Goal: Information Seeking & Learning: Understand process/instructions

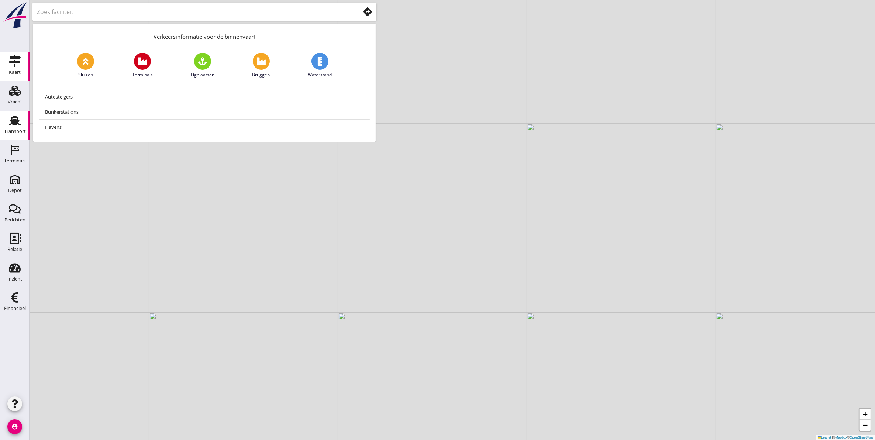
click at [19, 132] on div "Transport" at bounding box center [15, 131] width 22 height 5
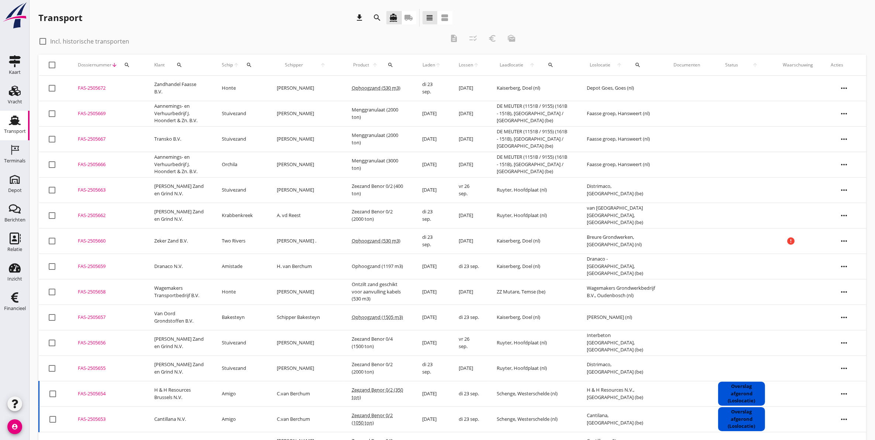
click at [131, 61] on button "search" at bounding box center [126, 64] width 13 height 13
click at [191, 87] on input "Zoeken op dossiernummer..." at bounding box center [161, 86] width 77 height 12
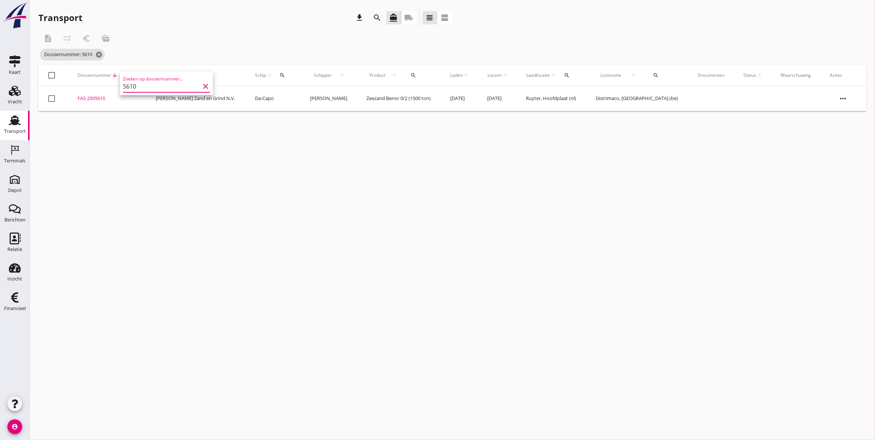
type input "5610"
drag, startPoint x: 102, startPoint y: 95, endPoint x: 200, endPoint y: 181, distance: 130.4
click at [200, 181] on div "cancel You are impersonating another user. Transport download search directions…" at bounding box center [452, 220] width 845 height 440
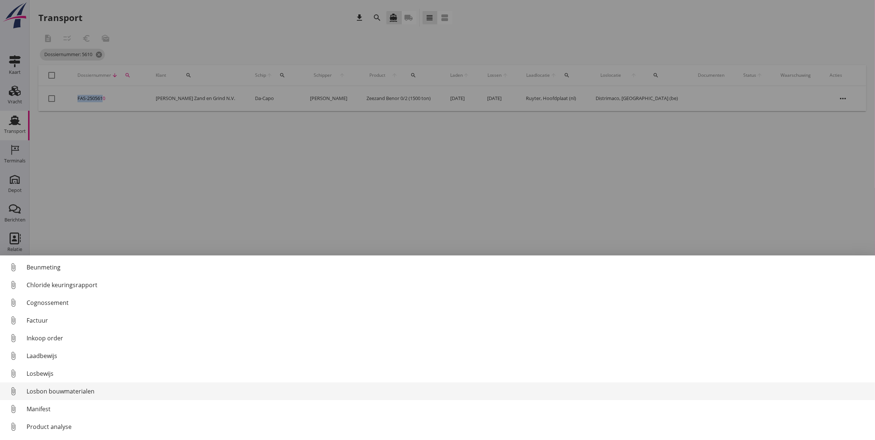
click at [66, 390] on div "Losbon bouwmaterialen" at bounding box center [448, 391] width 842 height 9
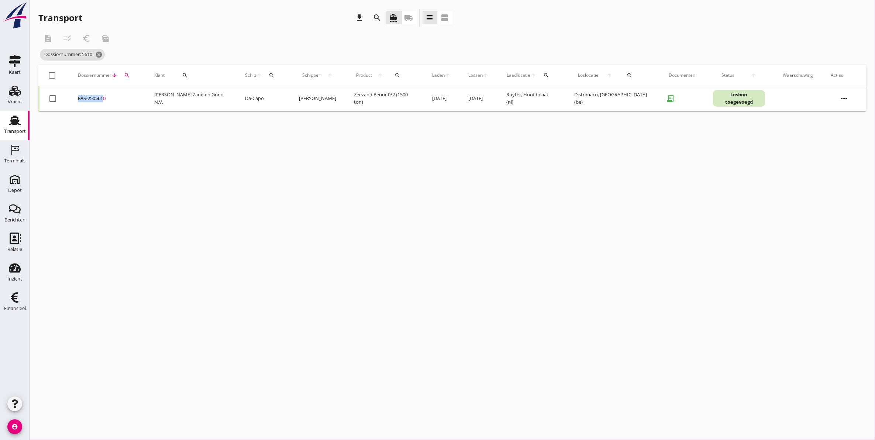
click at [95, 96] on div "FAS-2505610" at bounding box center [107, 98] width 59 height 7
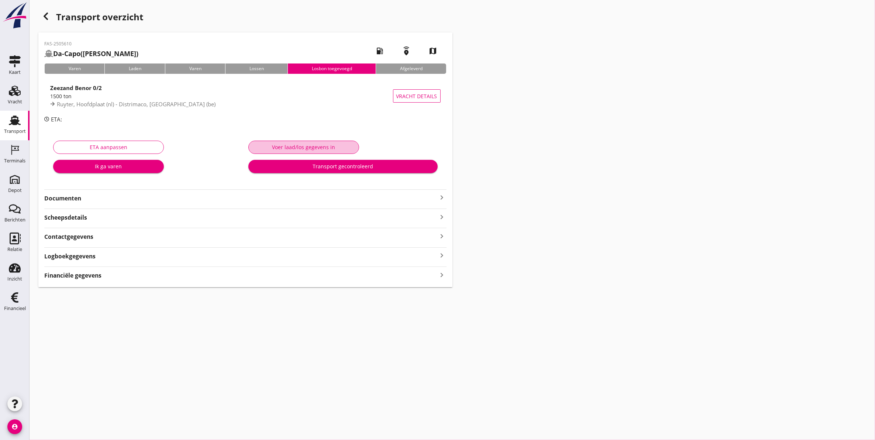
click at [326, 146] on div "Voer laad/los gegevens in" at bounding box center [304, 147] width 98 height 8
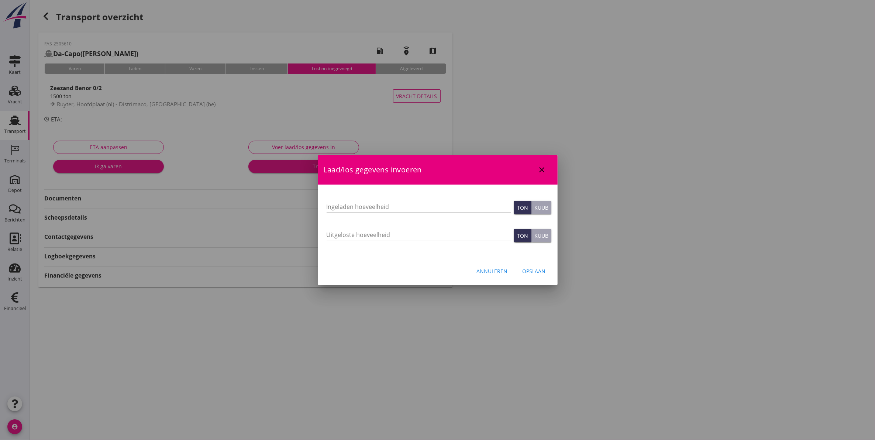
click at [364, 207] on input "Ingeladen hoeveelheid" at bounding box center [418, 207] width 184 height 12
click at [422, 211] on input "Ingeladen hoeveelheid" at bounding box center [418, 207] width 184 height 12
type input "1592"
click at [372, 240] on input "Uitgeloste hoeveelheid" at bounding box center [418, 235] width 184 height 12
type input "1592"
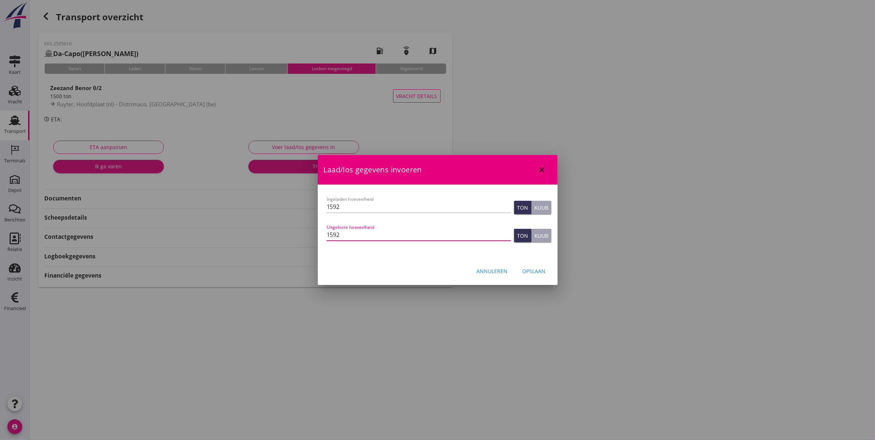
click at [542, 270] on div "Opslaan" at bounding box center [533, 271] width 23 height 8
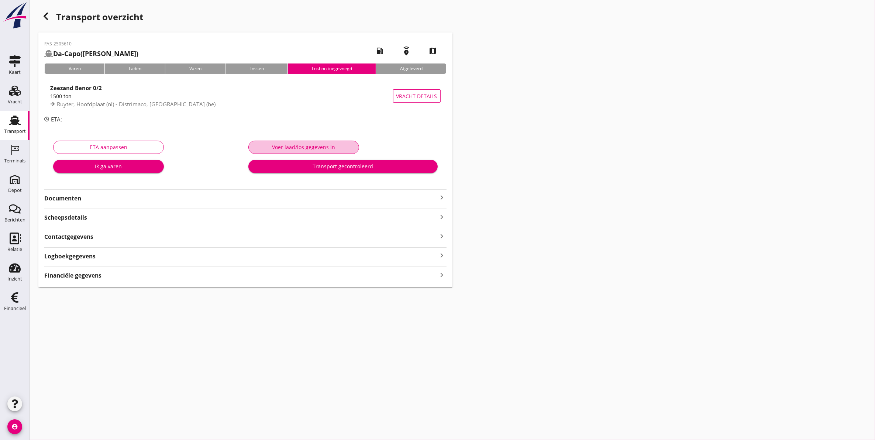
click at [328, 141] on button "Voer laad/los gegevens in" at bounding box center [303, 147] width 111 height 13
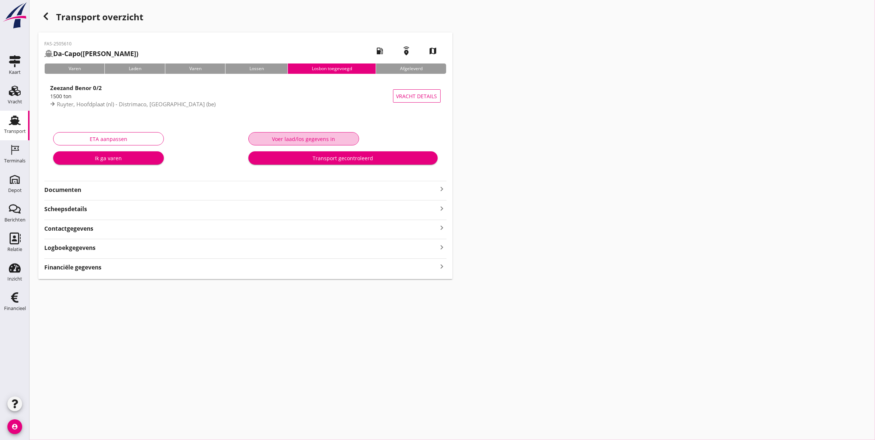
click at [303, 138] on div "Voer laad/los gegevens in" at bounding box center [304, 139] width 98 height 8
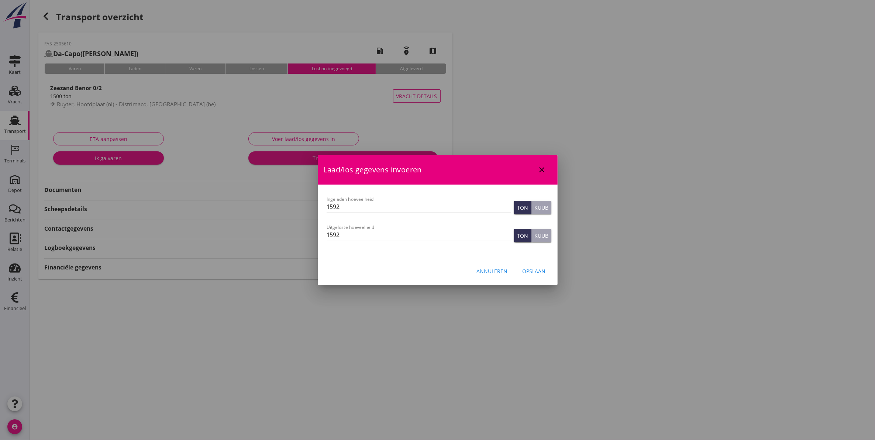
click at [539, 165] on icon "close" at bounding box center [541, 169] width 9 height 9
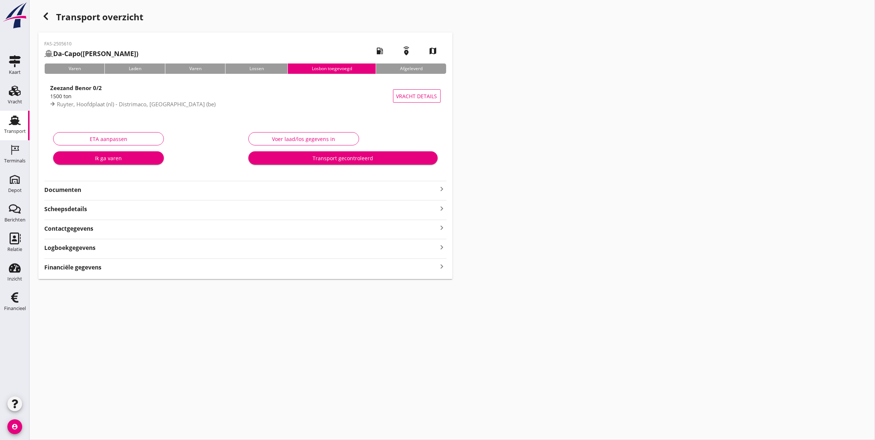
click at [130, 250] on div "Logboekgegevens keyboard_arrow_right" at bounding box center [245, 247] width 402 height 10
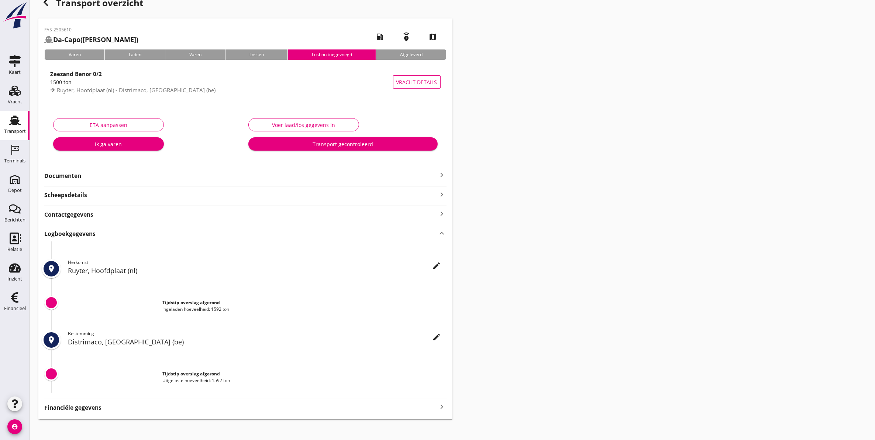
scroll to position [20, 0]
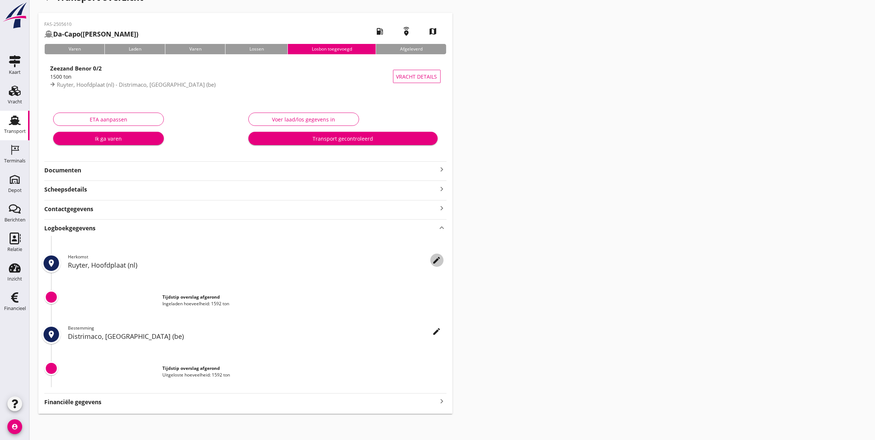
click at [437, 260] on icon "edit" at bounding box center [436, 260] width 9 height 9
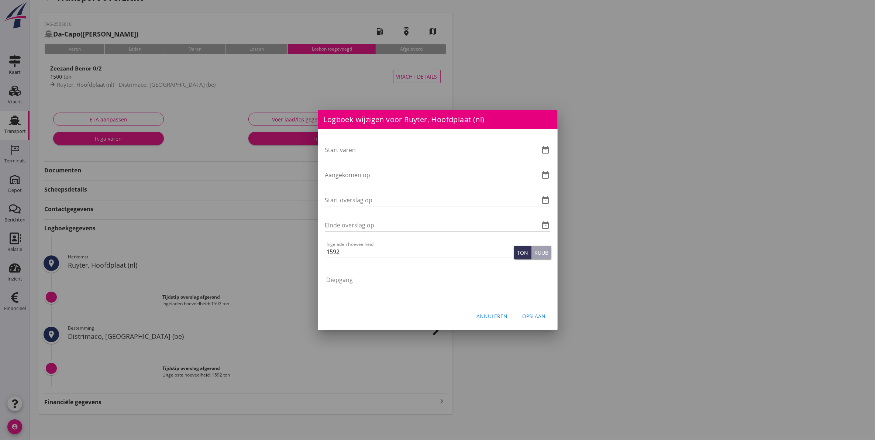
click at [544, 171] on icon "date_range" at bounding box center [545, 174] width 9 height 9
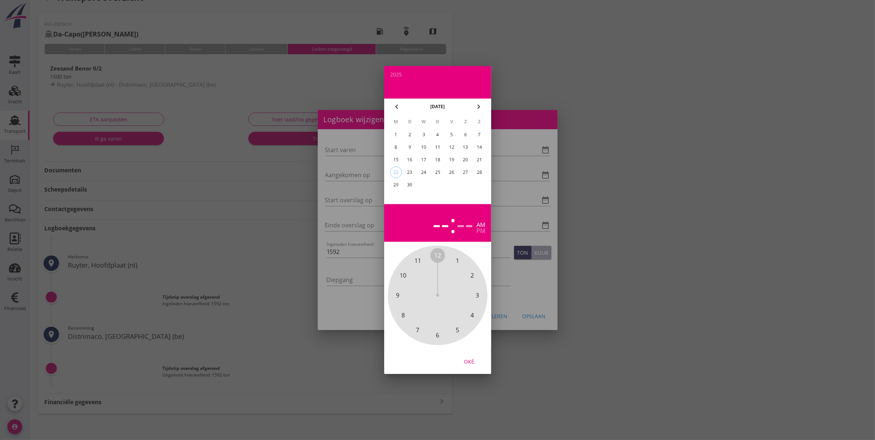
click at [439, 159] on div "18" at bounding box center [437, 160] width 12 height 12
click at [401, 272] on span "10" at bounding box center [402, 275] width 7 height 9
drag, startPoint x: 432, startPoint y: 255, endPoint x: 452, endPoint y: 249, distance: 20.3
click at [432, 255] on div "00 05 10 15 20 25 30 35 40 45 50 55" at bounding box center [438, 295] width 80 height 80
click at [437, 253] on span "00" at bounding box center [437, 255] width 7 height 9
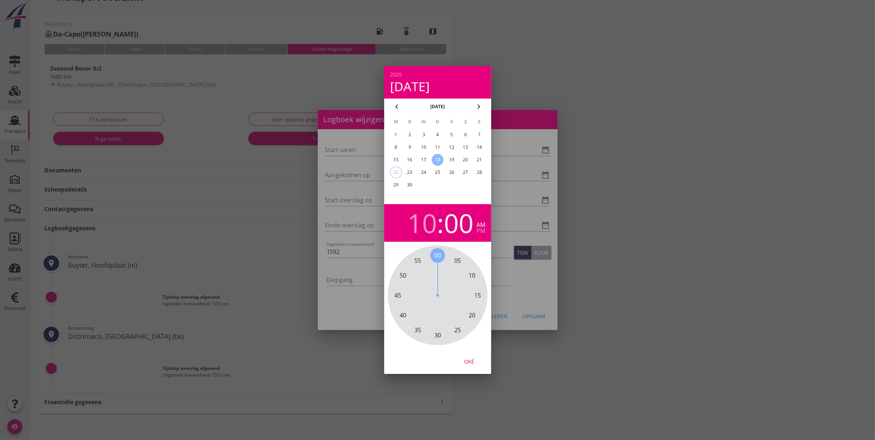
drag, startPoint x: 480, startPoint y: 229, endPoint x: 480, endPoint y: 237, distance: 8.1
click at [480, 229] on div "pm" at bounding box center [480, 231] width 9 height 6
click at [473, 366] on button "Oké" at bounding box center [469, 360] width 32 height 13
type input "18-09-2025 22:00"
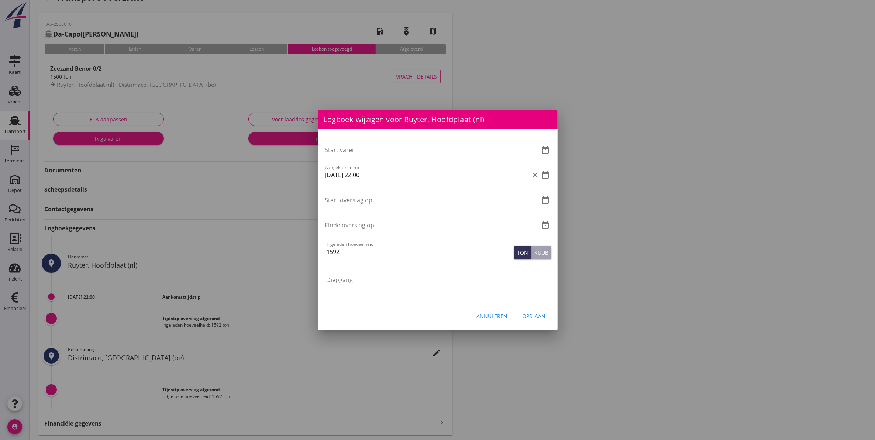
drag, startPoint x: 544, startPoint y: 198, endPoint x: 1241, endPoint y: 222, distance: 696.8
click at [874, 222] on html "Logboek wijzigen voor Distrimaco, Brussel (be) Start varen date_range Aangekome…" at bounding box center [437, 220] width 875 height 481
click at [545, 197] on icon "date_range" at bounding box center [545, 200] width 9 height 9
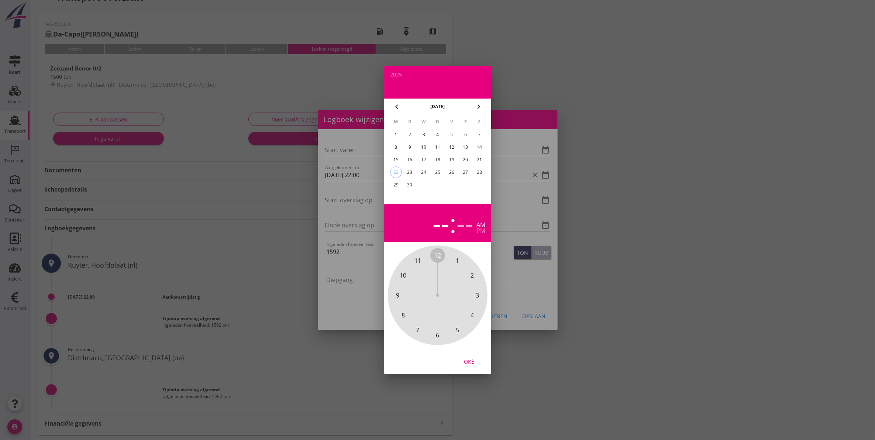
click at [449, 158] on div "19" at bounding box center [451, 160] width 12 height 12
click at [437, 255] on span "12" at bounding box center [437, 255] width 7 height 9
drag, startPoint x: 402, startPoint y: 315, endPoint x: 403, endPoint y: 311, distance: 4.4
click at [402, 315] on span "40" at bounding box center [402, 315] width 7 height 9
click at [471, 358] on div "Oké" at bounding box center [469, 361] width 21 height 8
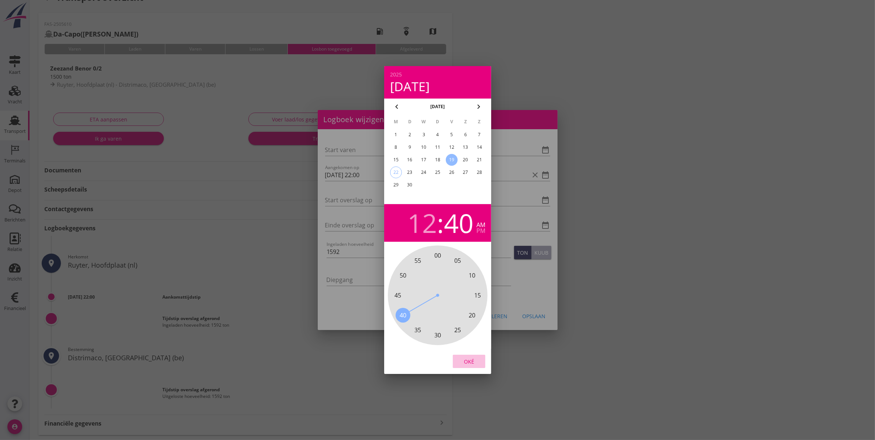
type input "19-09-2025 00:40"
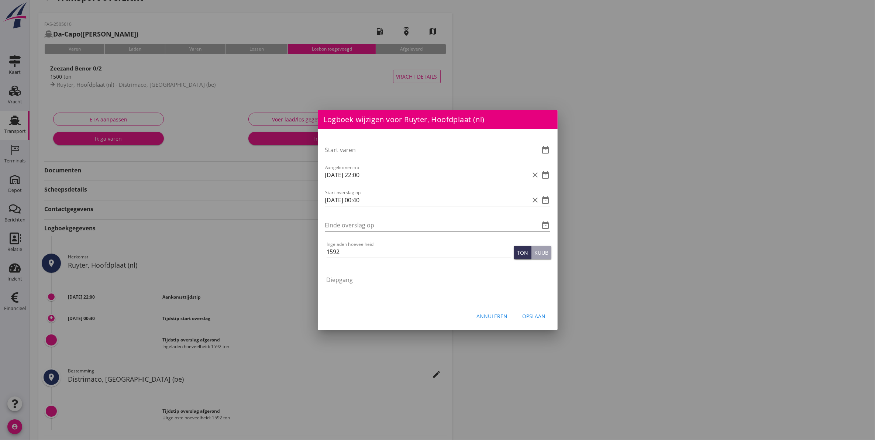
click at [543, 222] on icon "date_range" at bounding box center [545, 225] width 9 height 9
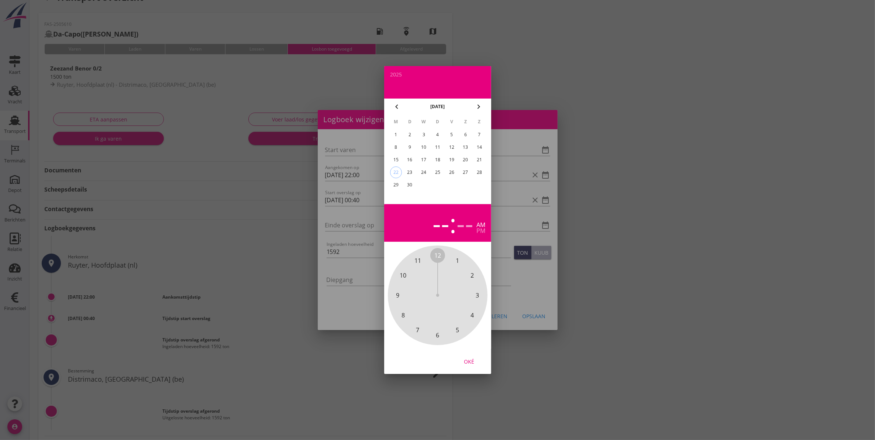
click at [452, 159] on div "19" at bounding box center [451, 160] width 12 height 12
click at [428, 201] on div "M D W D V Z Z 1 2 3 4 5 6 7 8 9 10 11 12 13 14 15 16 17 18 19 20 21 22 23 24 25…" at bounding box center [437, 159] width 107 height 89
click at [456, 260] on span "1" at bounding box center [457, 260] width 3 height 9
click at [476, 273] on span "10" at bounding box center [471, 275] width 15 height 15
click at [471, 362] on div "Oké" at bounding box center [469, 361] width 21 height 8
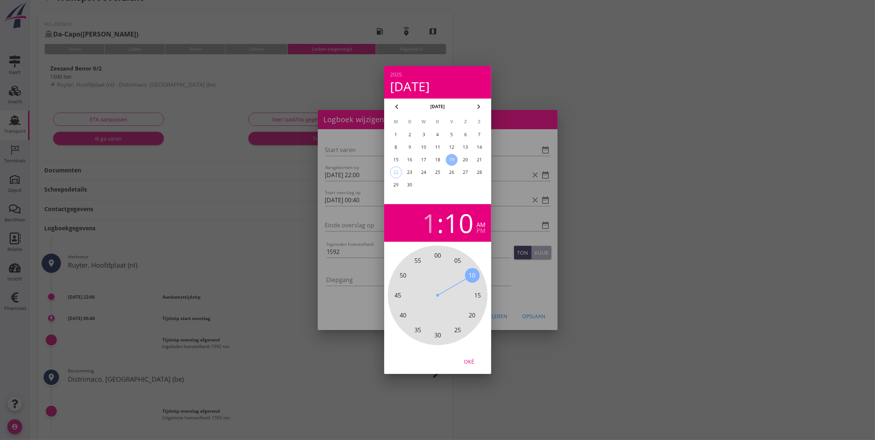
type input "19-09-2025 01:10"
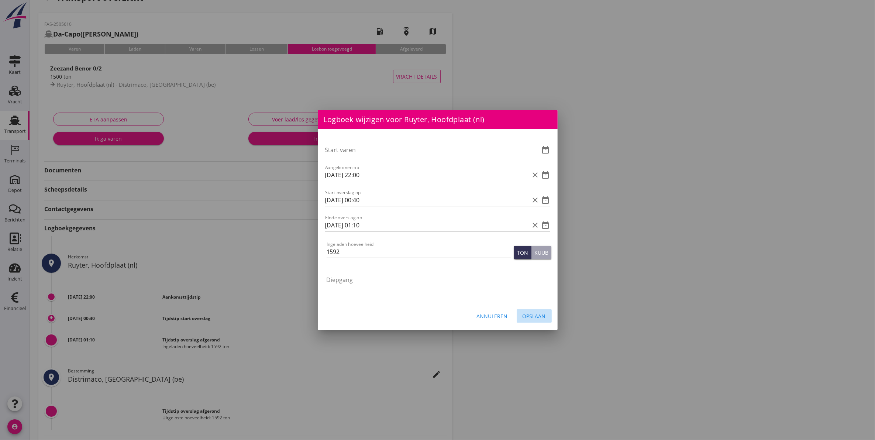
click at [535, 315] on div "Opslaan" at bounding box center [533, 316] width 23 height 8
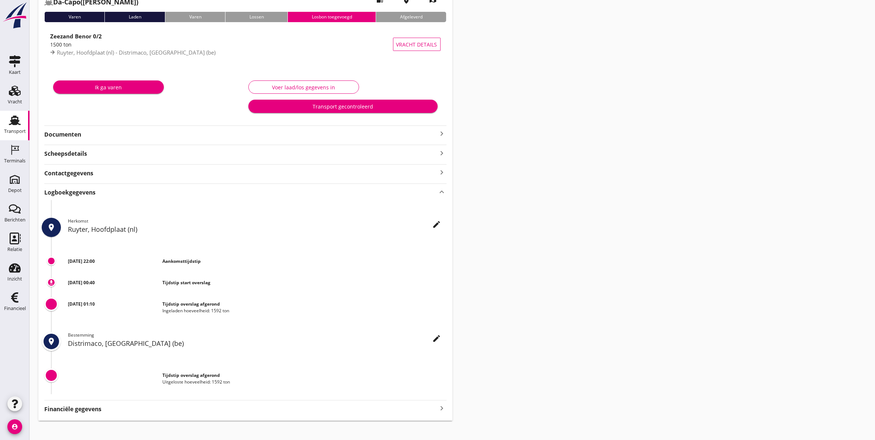
scroll to position [59, 0]
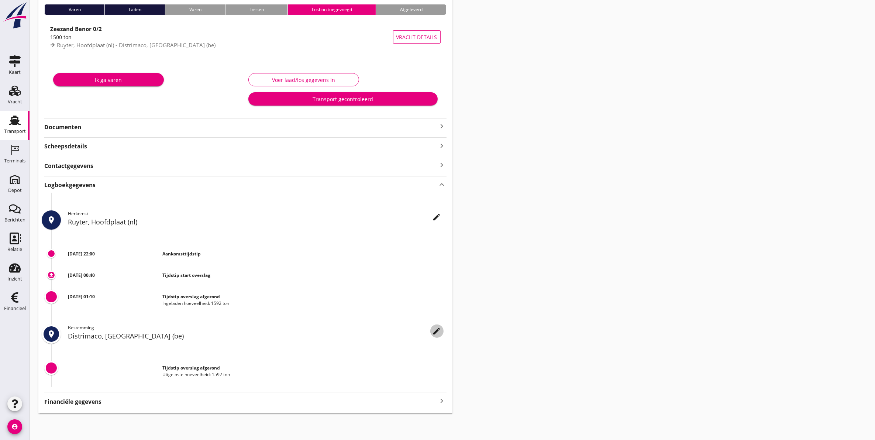
click at [435, 331] on icon "edit" at bounding box center [436, 330] width 9 height 9
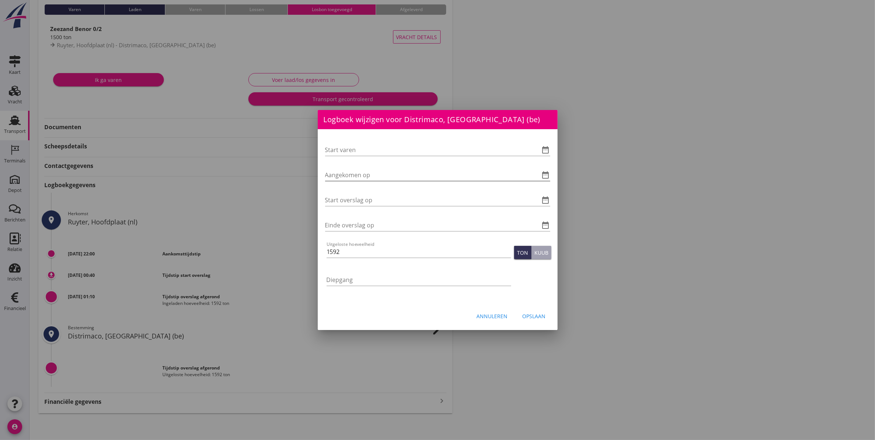
click at [547, 172] on icon "date_range" at bounding box center [545, 174] width 9 height 9
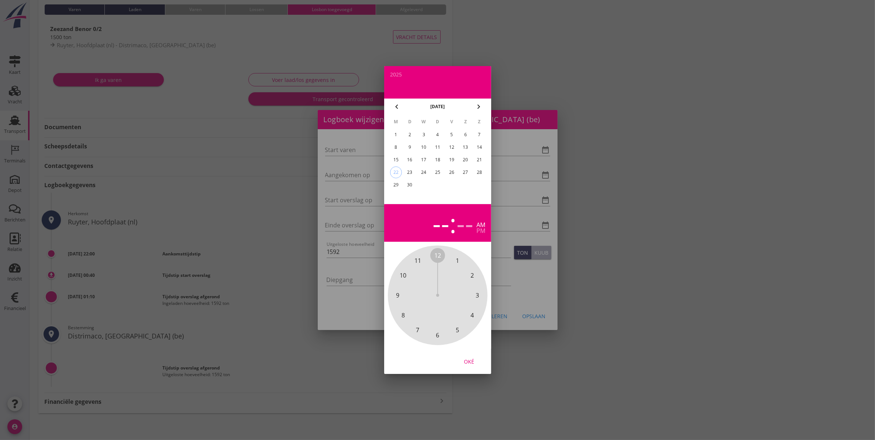
click at [450, 157] on div "19" at bounding box center [451, 160] width 12 height 12
click at [454, 160] on div "19" at bounding box center [451, 160] width 12 height 12
click at [438, 255] on span "12" at bounding box center [437, 255] width 7 height 9
click at [395, 294] on span "45" at bounding box center [397, 295] width 7 height 9
click at [480, 229] on div "pm" at bounding box center [480, 231] width 9 height 6
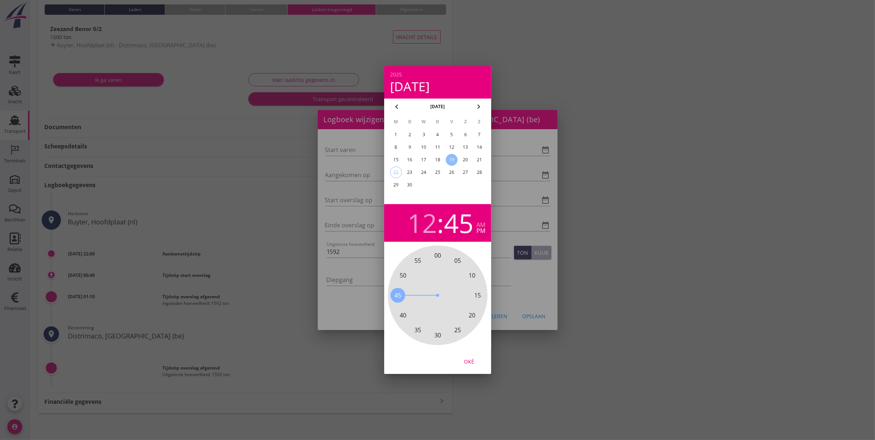
click at [467, 356] on button "Oké" at bounding box center [469, 360] width 32 height 13
type input "19-09-2025 12:45"
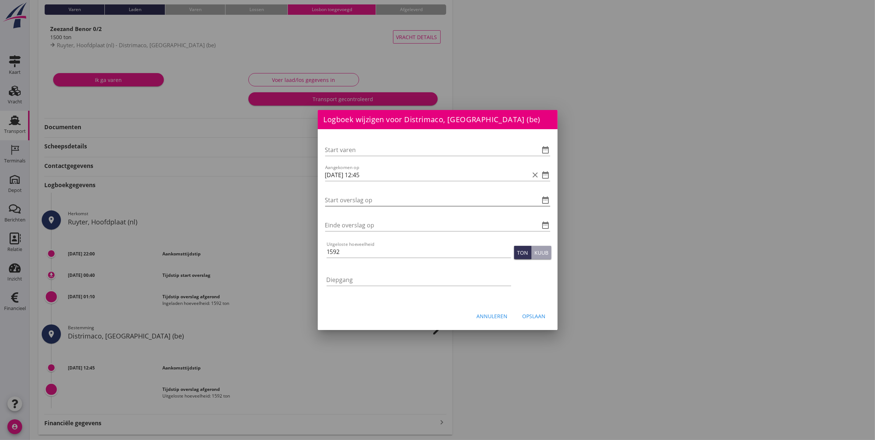
click at [549, 200] on icon "date_range" at bounding box center [545, 200] width 9 height 9
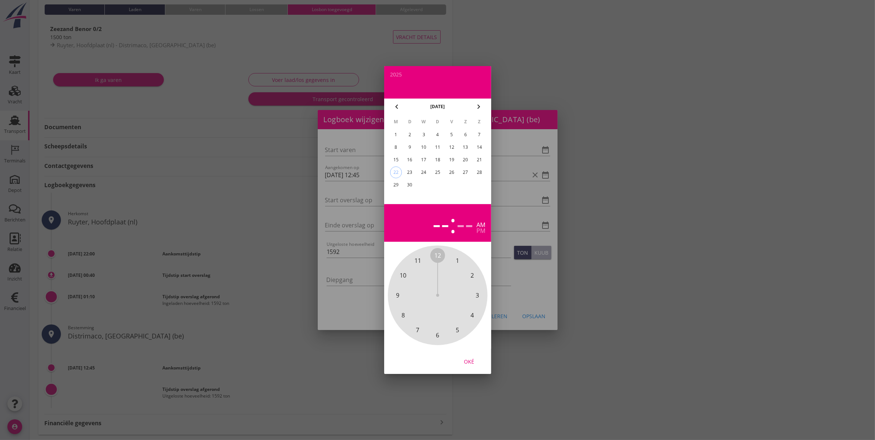
click at [451, 159] on div "19" at bounding box center [451, 160] width 12 height 12
click at [477, 229] on div "pm" at bounding box center [480, 231] width 9 height 6
click at [454, 259] on span "1" at bounding box center [457, 260] width 15 height 15
click at [438, 253] on span "00" at bounding box center [437, 255] width 7 height 9
click at [464, 362] on div "Oké" at bounding box center [469, 361] width 21 height 8
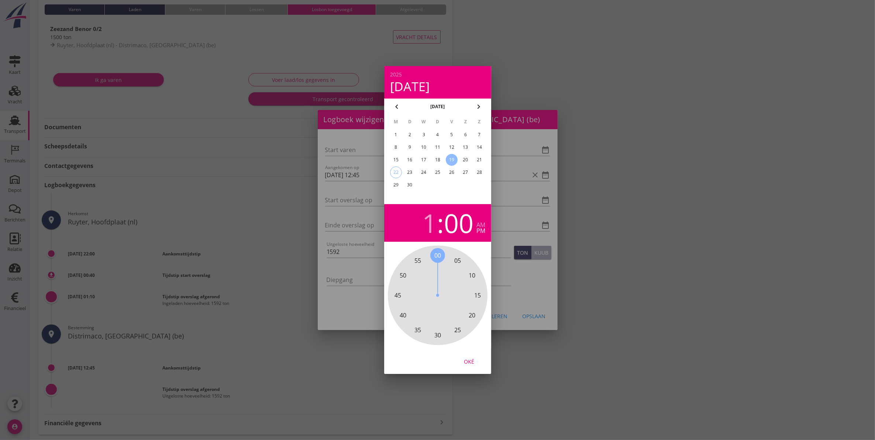
type input "19-09-2025 13:00"
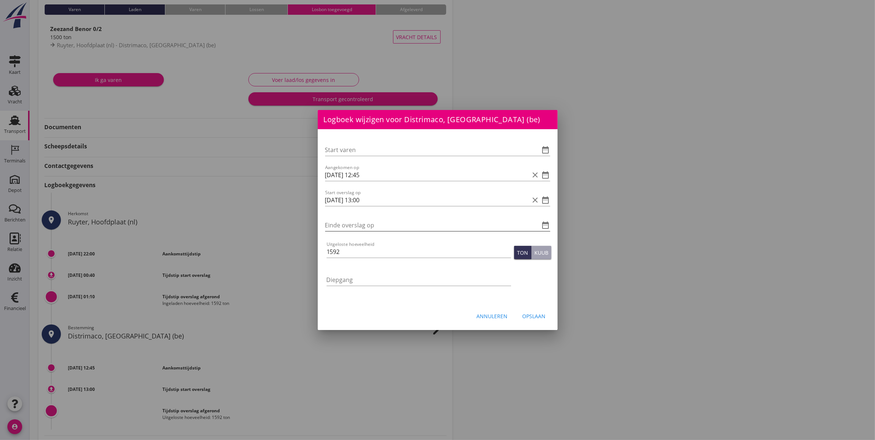
click at [545, 224] on icon "date_range" at bounding box center [545, 225] width 9 height 9
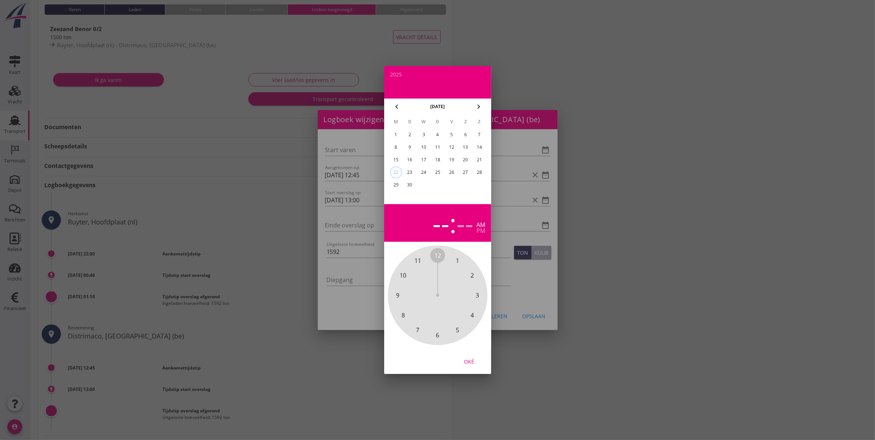
click at [449, 157] on div "19" at bounding box center [451, 160] width 12 height 12
click at [460, 328] on span "5" at bounding box center [457, 329] width 15 height 15
click at [480, 229] on div "pm" at bounding box center [480, 231] width 9 height 6
click at [442, 255] on div "00 05 10 15 20 25 30 35 40 45 50 55" at bounding box center [438, 295] width 80 height 80
click at [435, 253] on span "00" at bounding box center [437, 255] width 7 height 9
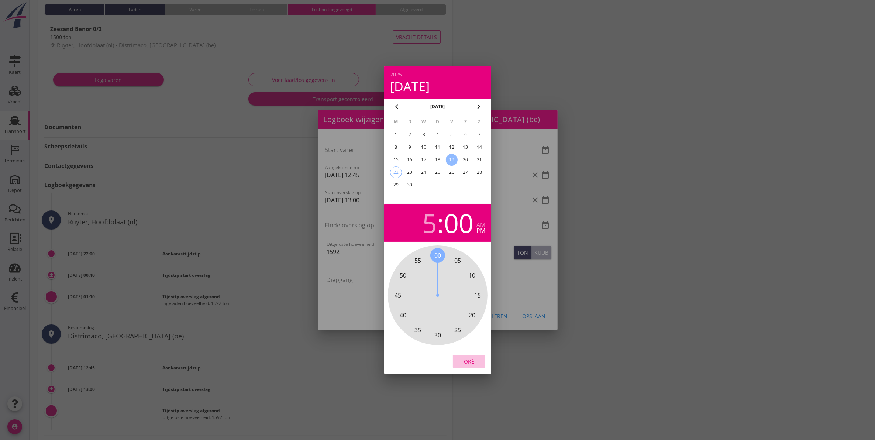
click at [471, 360] on div "Oké" at bounding box center [469, 361] width 21 height 8
type input "19-09-2025 17:00"
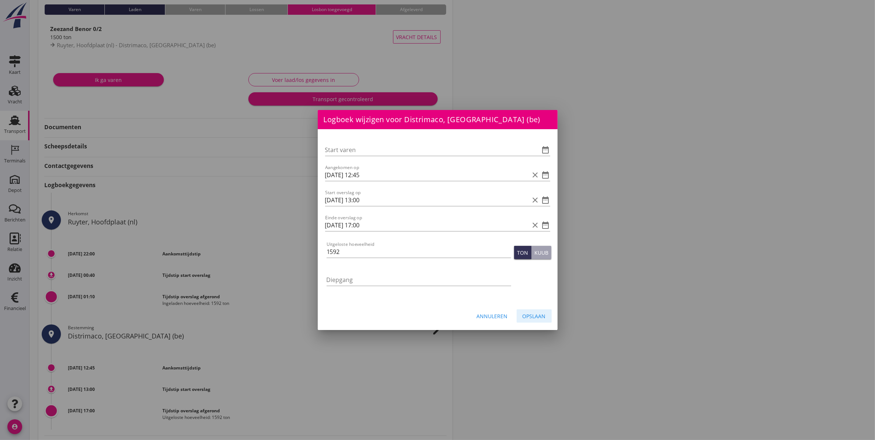
click at [538, 313] on div "Opslaan" at bounding box center [533, 316] width 23 height 8
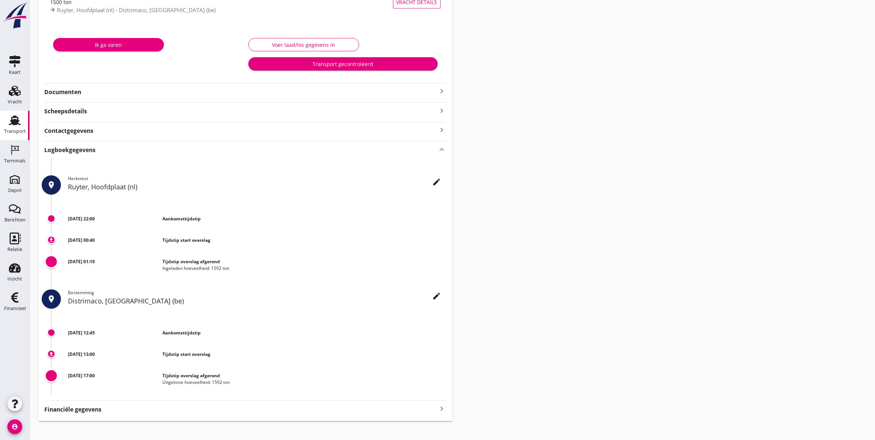
scroll to position [102, 0]
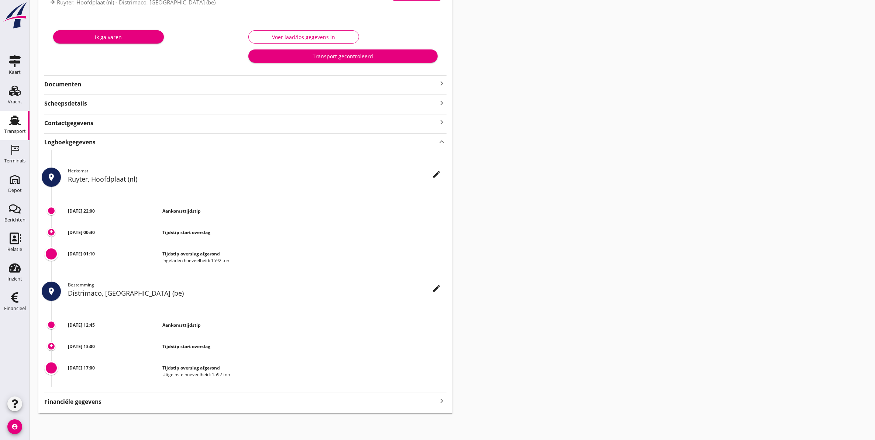
click at [73, 85] on strong "Documenten" at bounding box center [240, 84] width 393 height 8
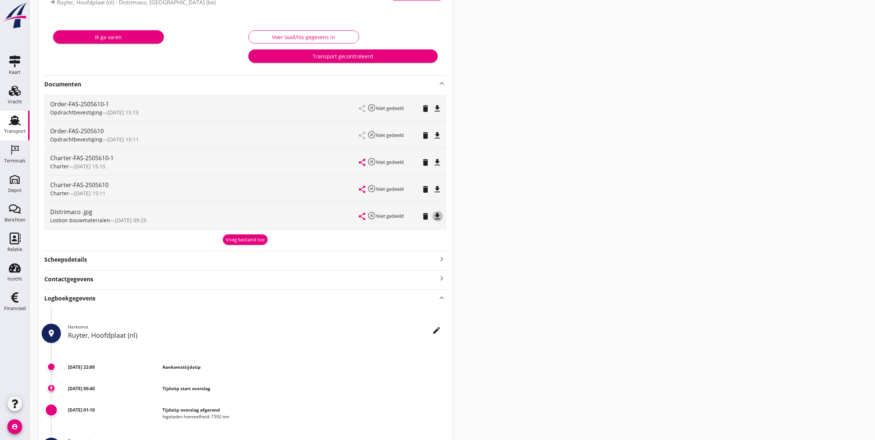
click at [441, 215] on icon "file_download" at bounding box center [437, 216] width 9 height 9
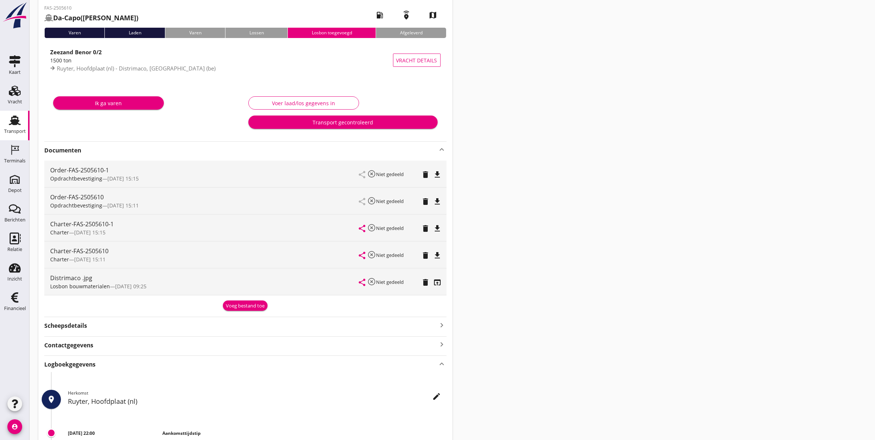
scroll to position [0, 0]
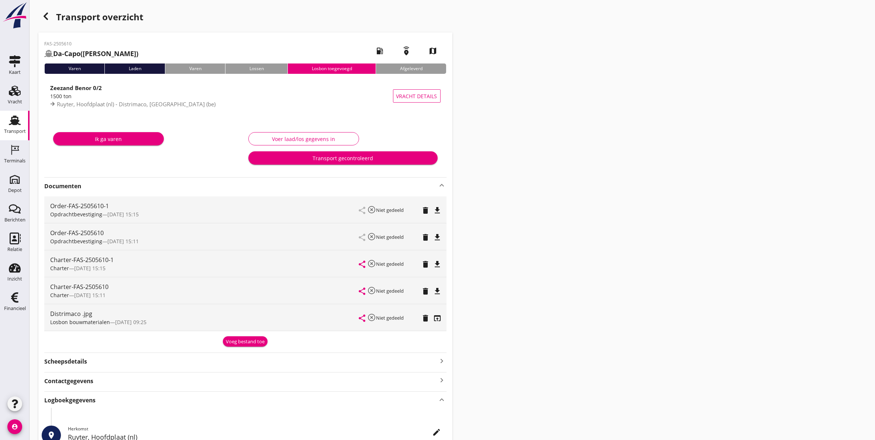
click at [337, 159] on div "Transport gecontroleerd" at bounding box center [342, 158] width 177 height 8
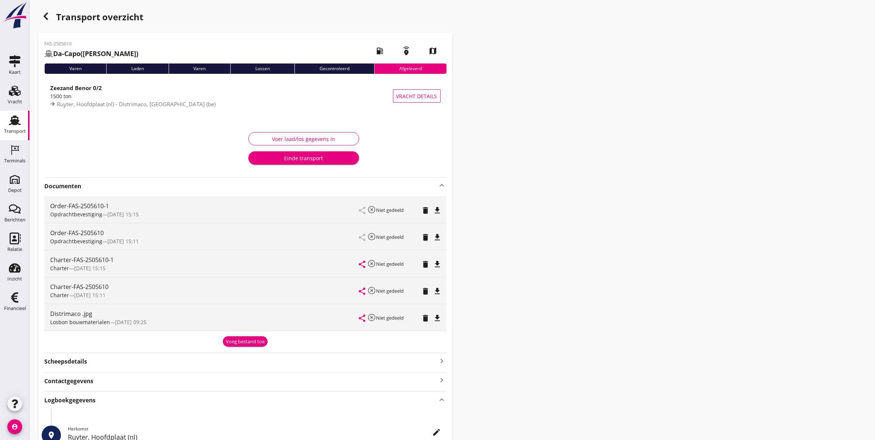
click at [5, 122] on link "Transport Transport" at bounding box center [15, 126] width 30 height 30
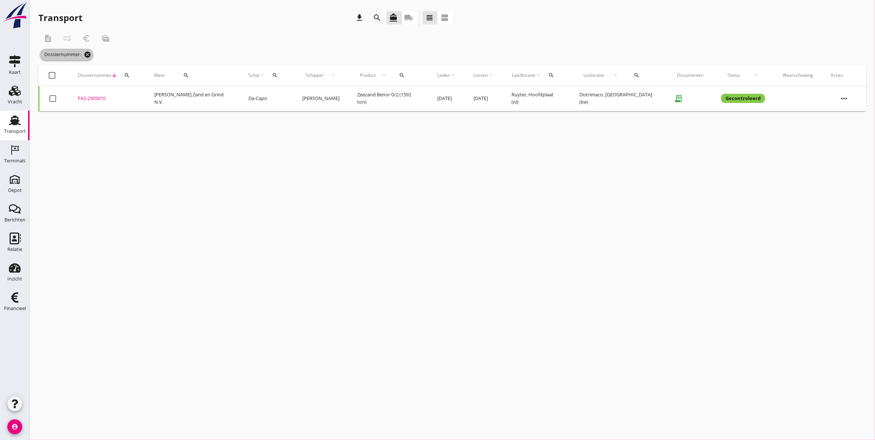
click at [87, 52] on icon "cancel" at bounding box center [87, 54] width 7 height 7
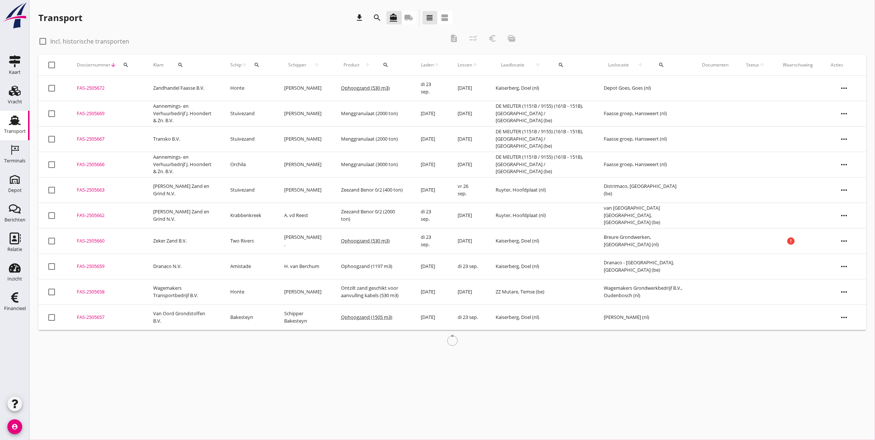
click at [128, 64] on icon "search" at bounding box center [126, 65] width 6 height 6
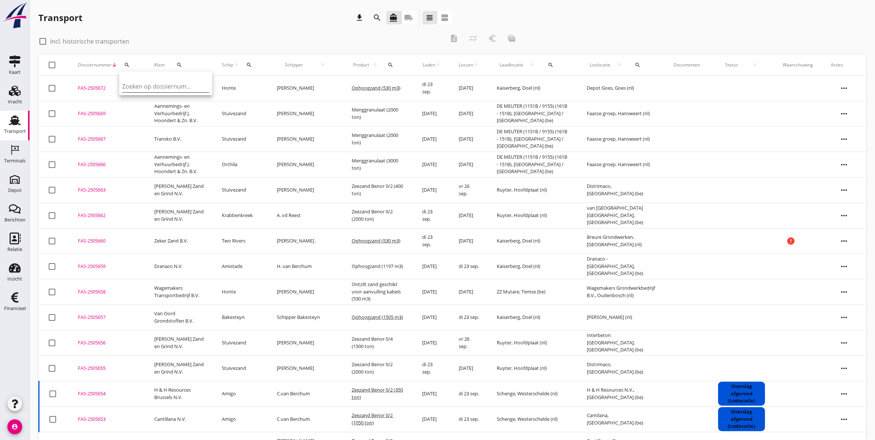
click at [183, 82] on input "Zoeken op dossiernummer..." at bounding box center [160, 86] width 77 height 12
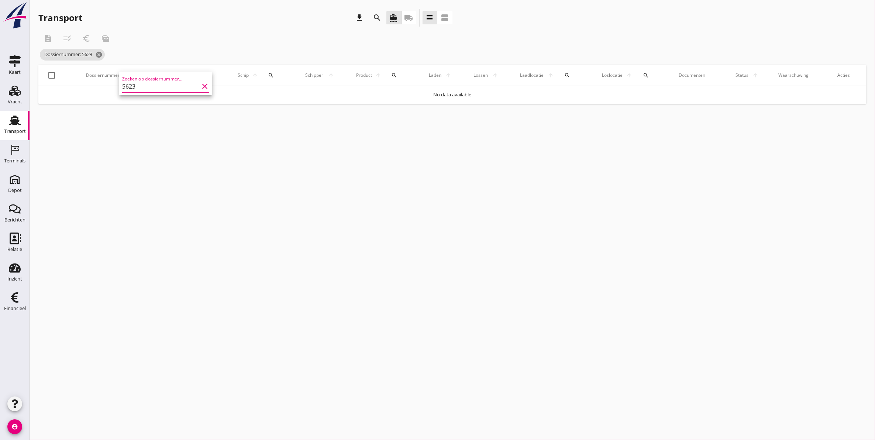
type input "562"
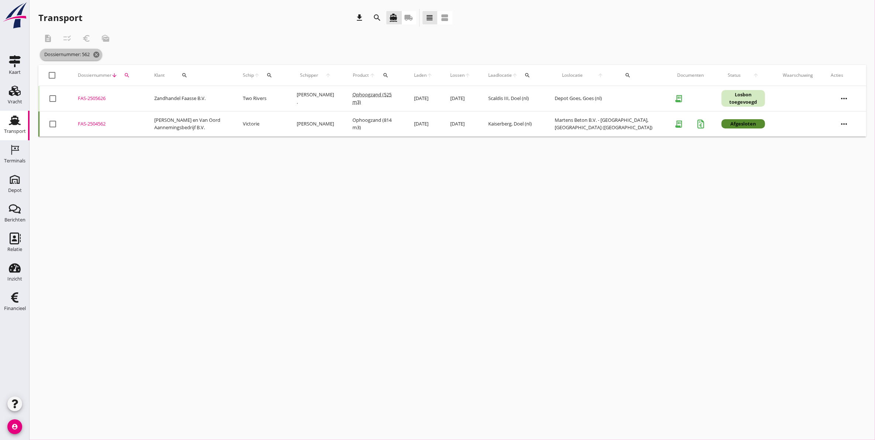
click at [97, 52] on icon "cancel" at bounding box center [96, 54] width 7 height 7
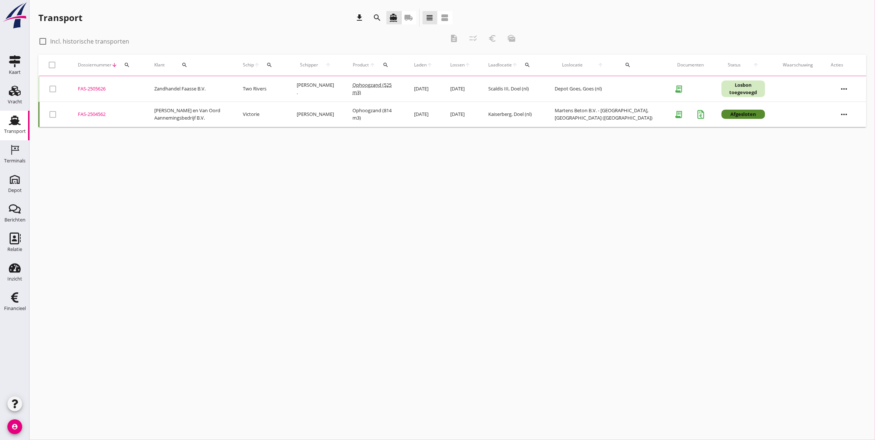
click at [127, 65] on icon "search" at bounding box center [127, 65] width 6 height 6
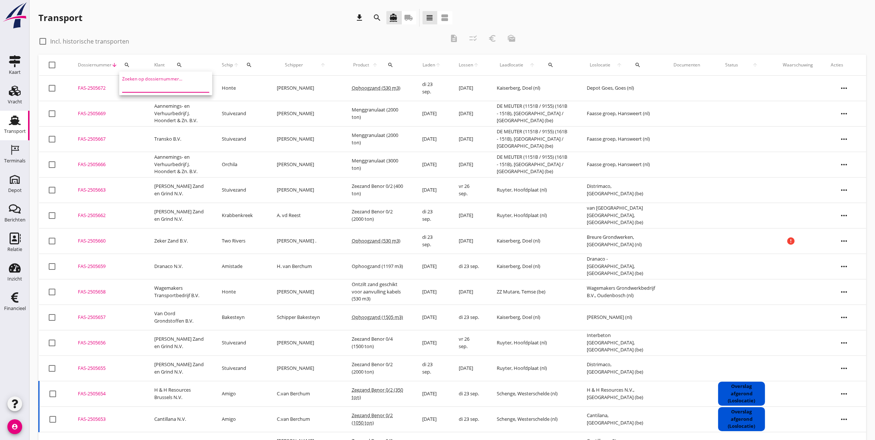
click at [132, 82] on input "Zoeken op dossiernummer..." at bounding box center [160, 86] width 77 height 12
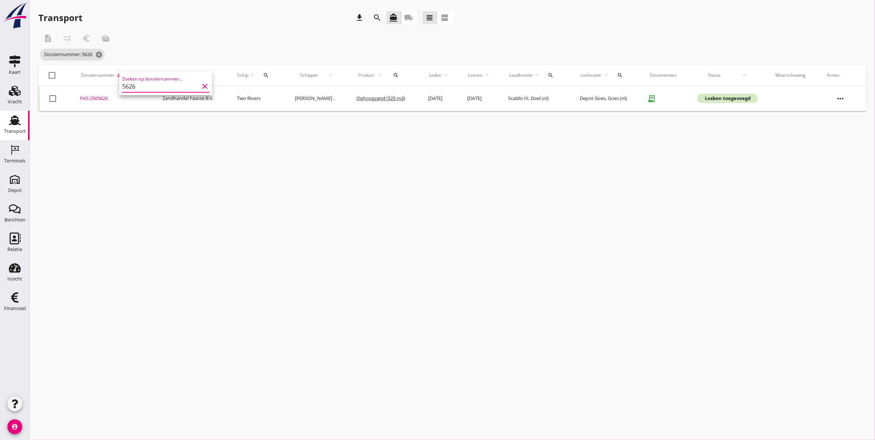
type input "5626"
click at [96, 97] on div "FAS-2505626" at bounding box center [112, 98] width 65 height 7
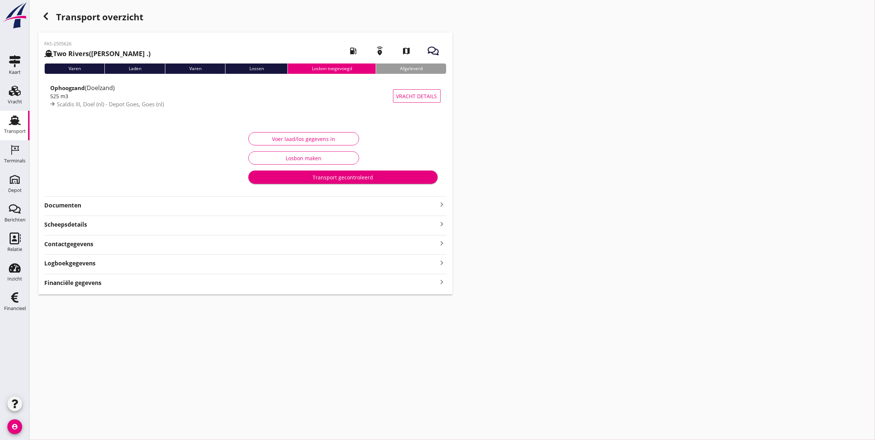
click at [85, 201] on strong "Documenten" at bounding box center [240, 205] width 393 height 8
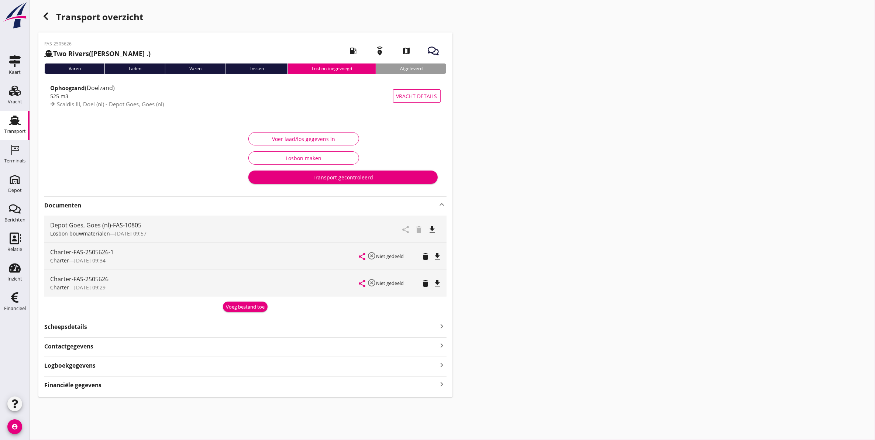
click at [110, 224] on div "Depot Goes, Goes (nl)-FAS-10805" at bounding box center [207, 225] width 315 height 9
click at [432, 230] on icon "file_download" at bounding box center [432, 229] width 9 height 9
click at [49, 21] on div "button" at bounding box center [45, 16] width 15 height 15
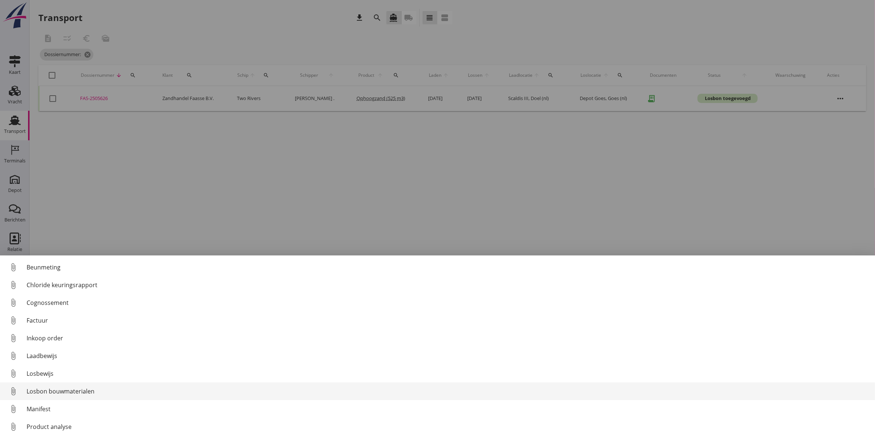
click at [52, 390] on div "Losbon bouwmaterialen" at bounding box center [448, 391] width 842 height 9
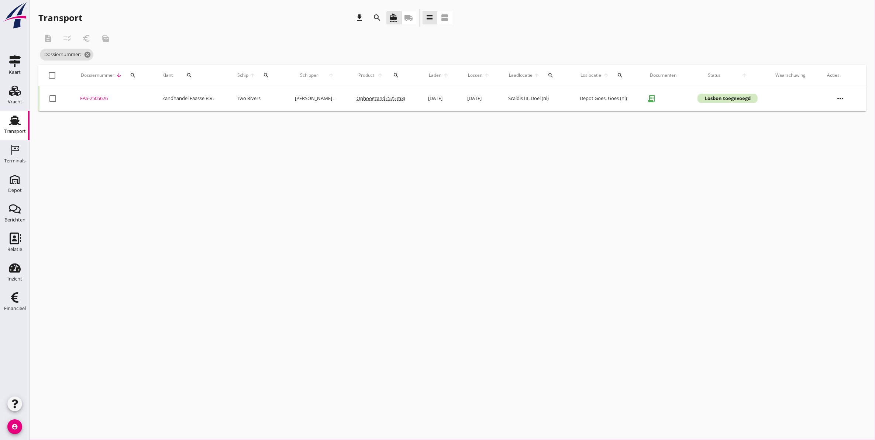
click at [95, 98] on div "FAS-2505626" at bounding box center [112, 98] width 65 height 7
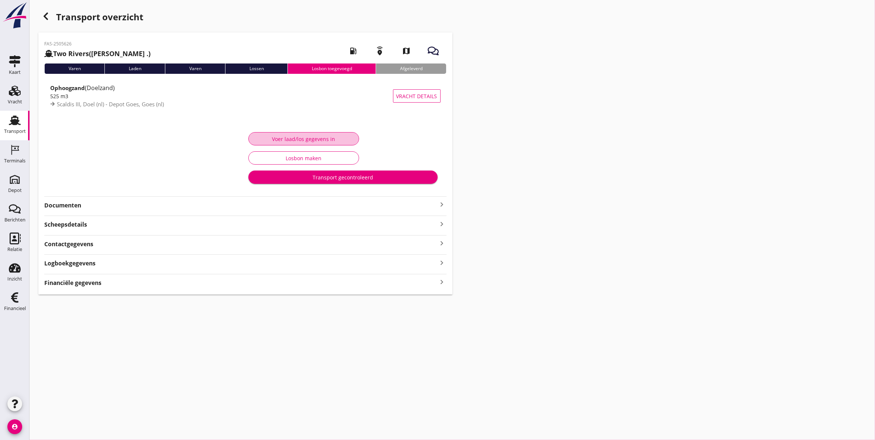
click at [326, 141] on div "Voer laad/los gegevens in" at bounding box center [304, 139] width 98 height 8
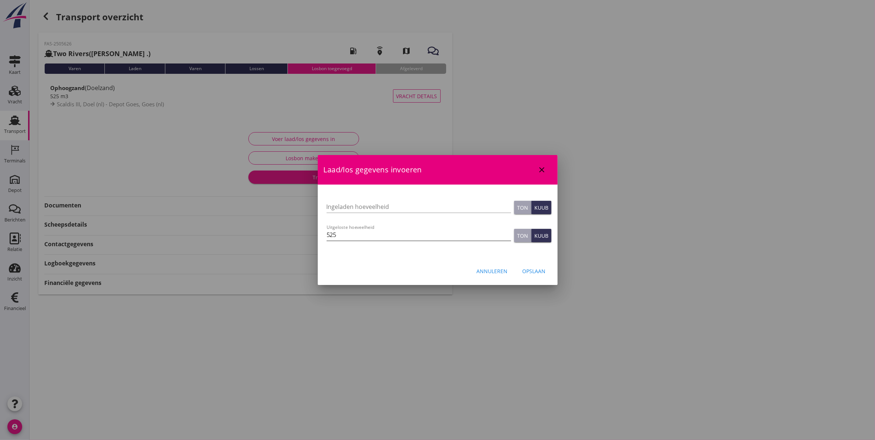
click at [416, 235] on input "525" at bounding box center [418, 235] width 184 height 12
type input "525"
click at [532, 269] on div "Opslaan" at bounding box center [533, 271] width 23 height 8
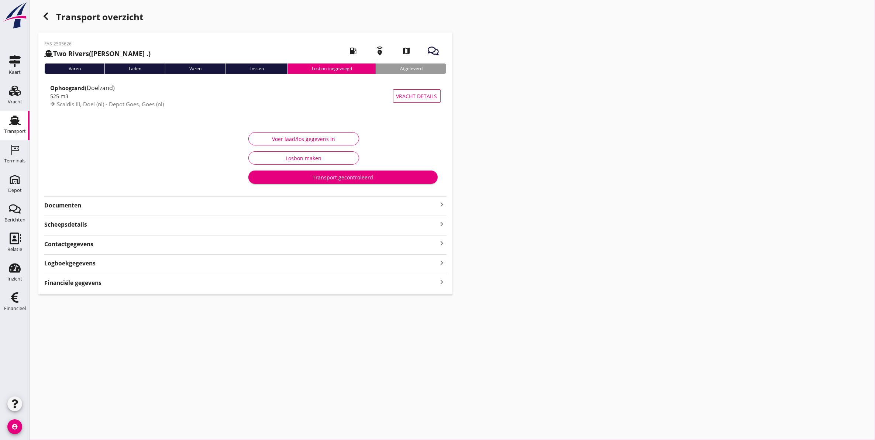
click at [76, 202] on strong "Documenten" at bounding box center [240, 205] width 393 height 8
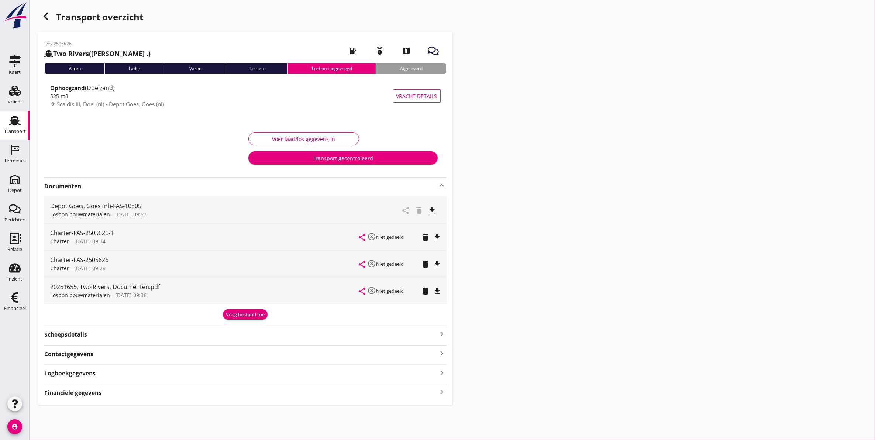
click at [90, 378] on div "FAS-2505626 Two Rivers (Louis .) local_gas_station emergency_share map Varen La…" at bounding box center [245, 218] width 414 height 372
click at [91, 375] on strong "Logboekgegevens" at bounding box center [69, 373] width 51 height 8
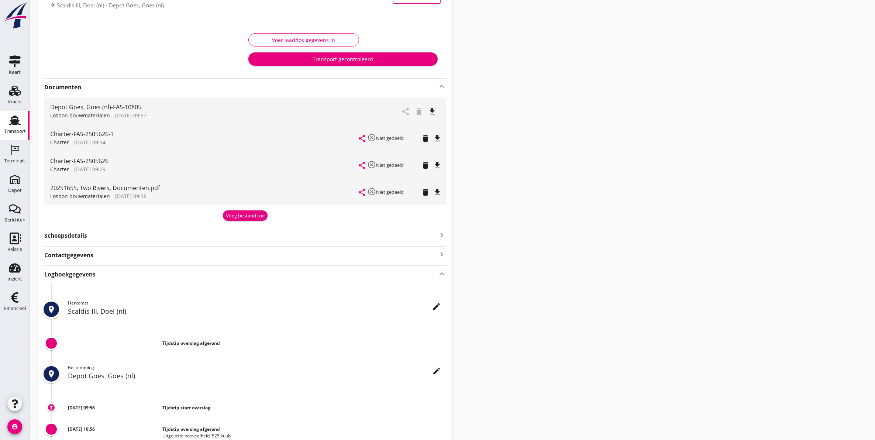
scroll to position [160, 0]
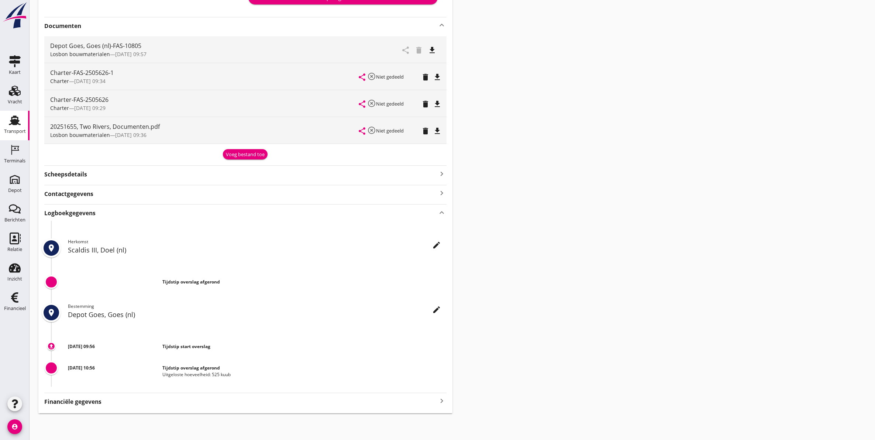
click at [113, 212] on div "Logboekgegevens keyboard_arrow_up" at bounding box center [245, 212] width 402 height 10
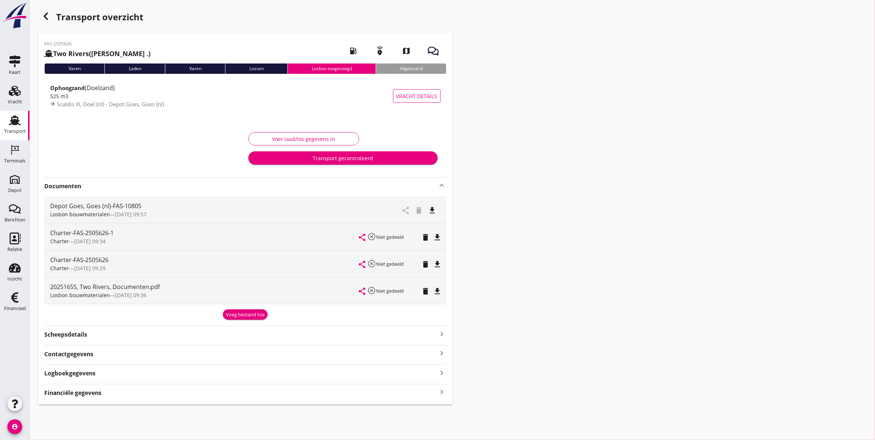
scroll to position [0, 0]
click at [313, 159] on div "Transport gecontroleerd" at bounding box center [342, 158] width 177 height 8
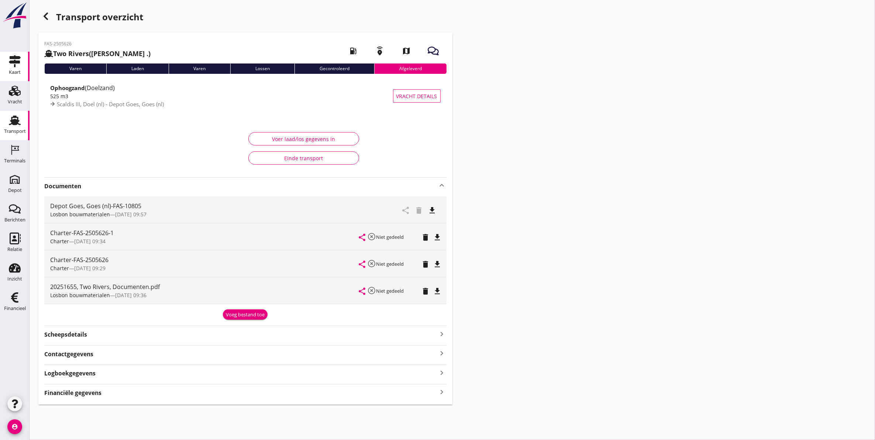
click at [15, 65] on use at bounding box center [15, 61] width 12 height 12
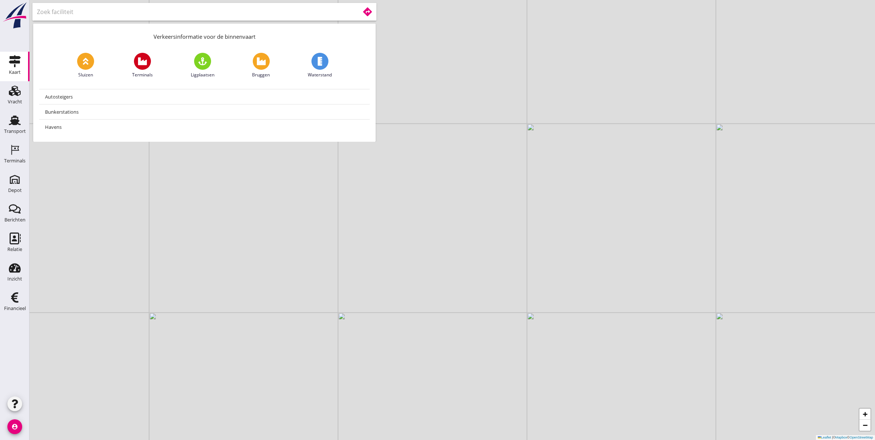
click at [178, 7] on input "text" at bounding box center [193, 12] width 312 height 12
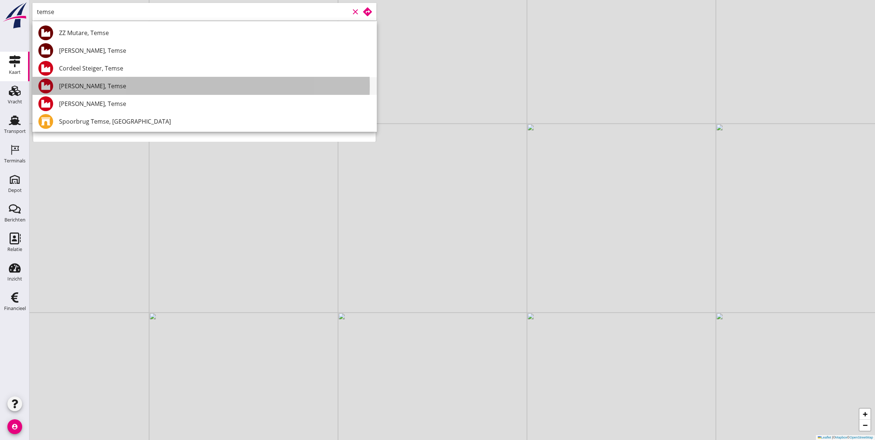
click at [176, 86] on div "Kaai Belgomin, Temse" at bounding box center [215, 86] width 312 height 9
type input "Kaai Belgomin, Temse"
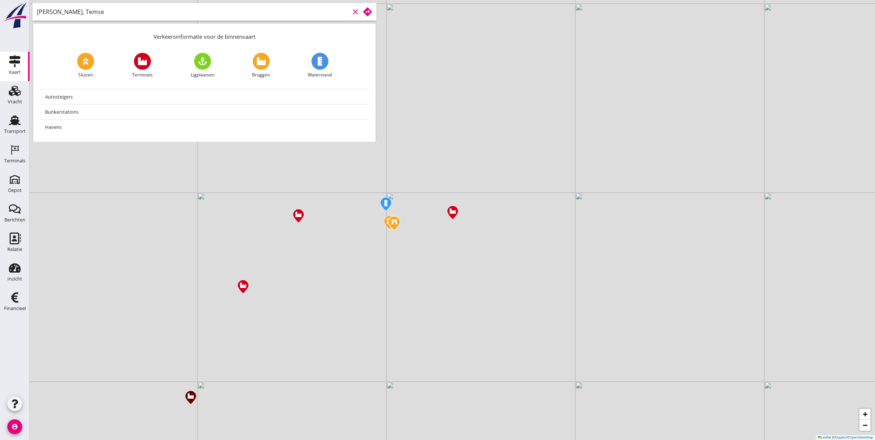
click at [357, 15] on icon "clear" at bounding box center [355, 11] width 9 height 9
click at [209, 11] on input "text" at bounding box center [193, 12] width 312 height 12
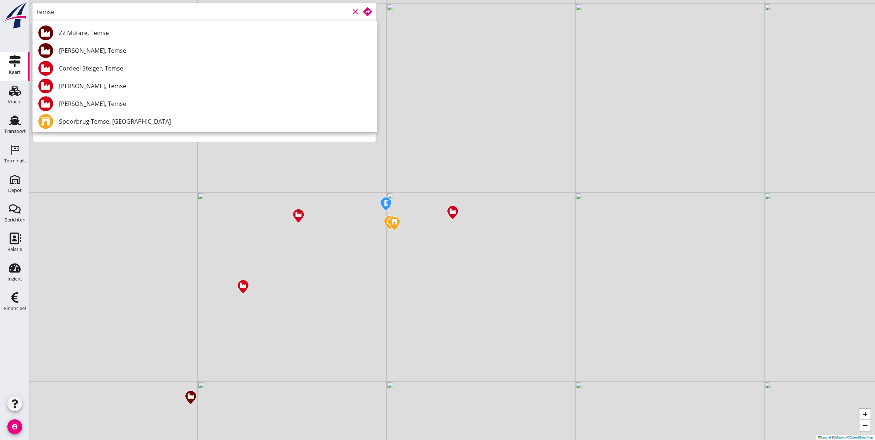
type input "temse"
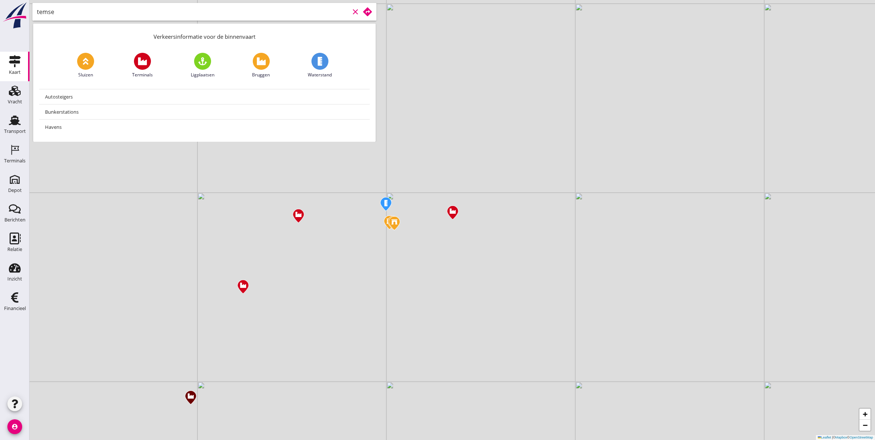
click at [141, 15] on input "temse" at bounding box center [193, 12] width 312 height 12
drag, startPoint x: 141, startPoint y: 15, endPoint x: -2, endPoint y: 19, distance: 143.2
click at [0, 19] on html "No data available Depot Depot Berichten Berichten Relatie Relatie Inzicht Inzic…" at bounding box center [437, 220] width 875 height 440
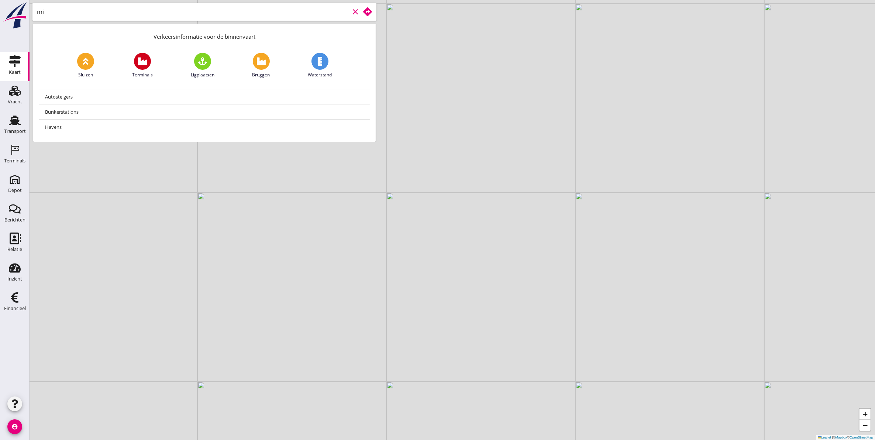
type input "m"
click at [128, 9] on input "text" at bounding box center [193, 12] width 312 height 12
type input "halte"
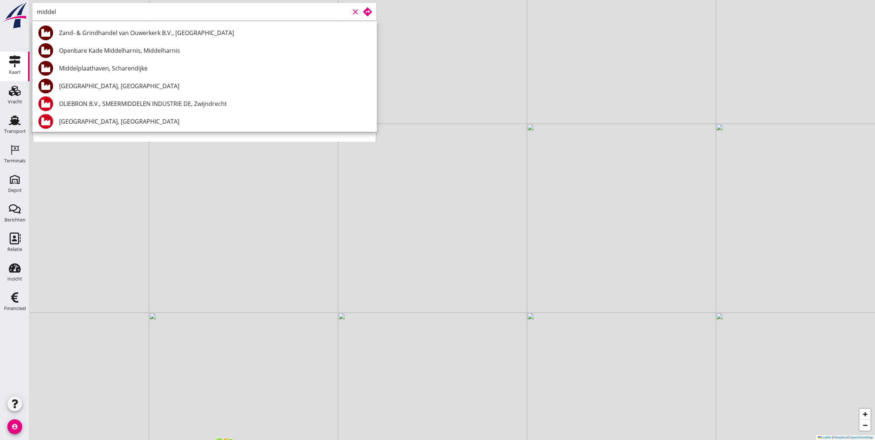
click at [86, 72] on div "Middelplaathaven, Scharendijke" at bounding box center [215, 68] width 312 height 9
type input "Middelplaathaven, Scharendijke"
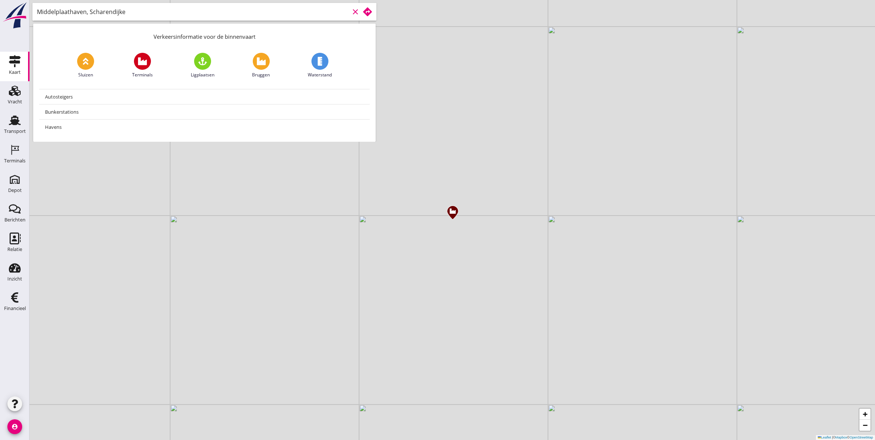
click at [368, 13] on use at bounding box center [367, 11] width 9 height 9
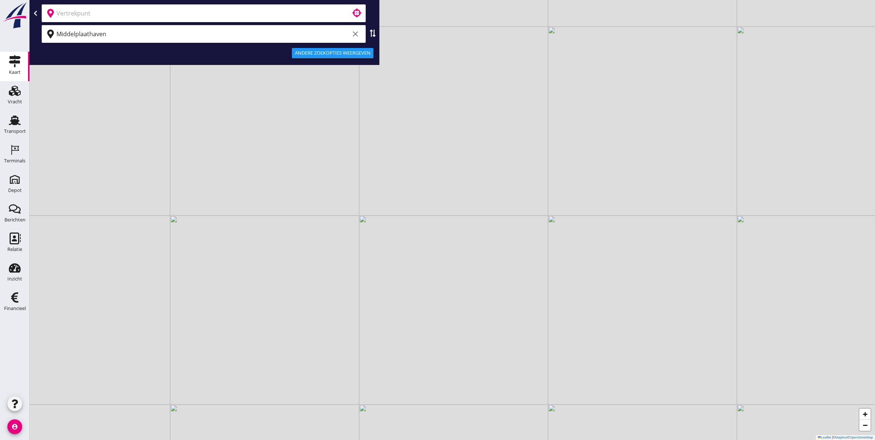
click at [125, 17] on input "text" at bounding box center [198, 13] width 284 height 12
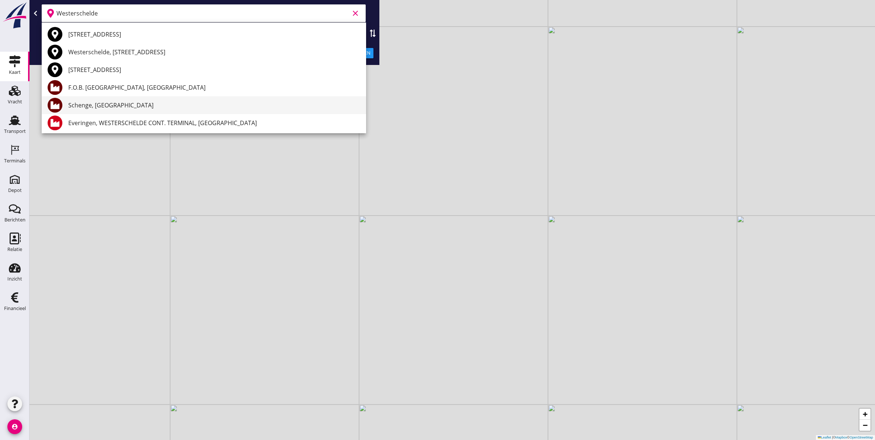
click at [148, 110] on div "Schenge, [GEOGRAPHIC_DATA]" at bounding box center [214, 105] width 292 height 18
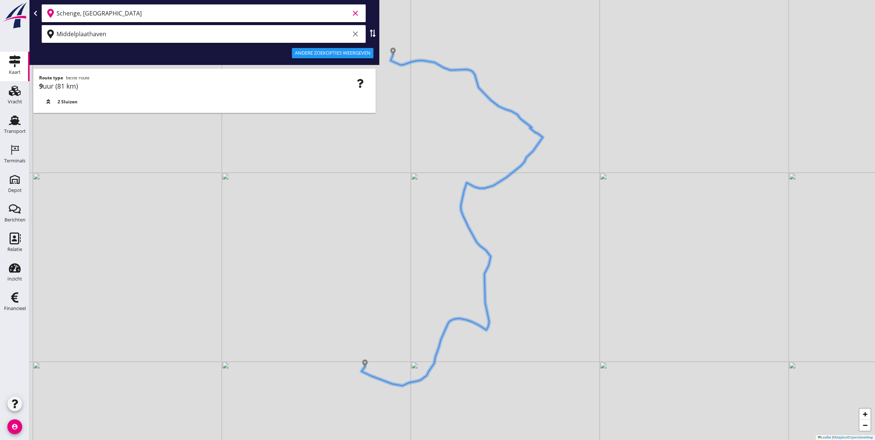
type input "Schenge, [GEOGRAPHIC_DATA]"
click at [366, 53] on div "Andere zoekopties weergeven" at bounding box center [333, 52] width 76 height 7
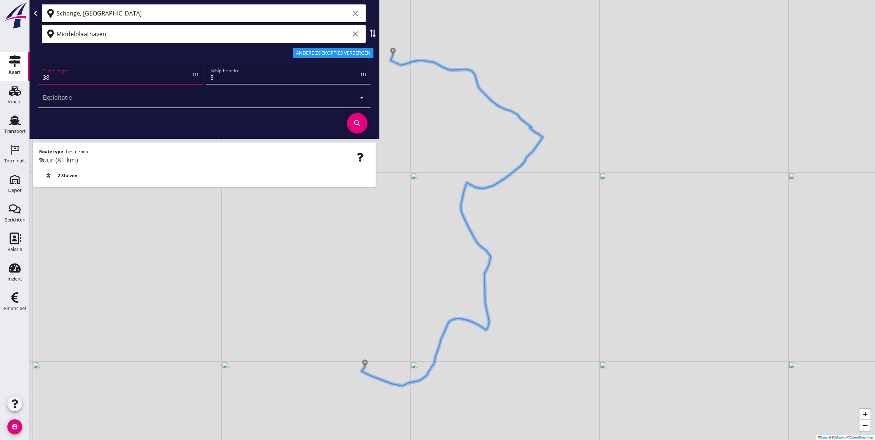
drag, startPoint x: 118, startPoint y: 82, endPoint x: 0, endPoint y: 83, distance: 118.1
click at [0, 82] on html "A1 (dagvaart 14u) A2 (semi-continuvaart 18u) A2+ (semi-continuvaart plus 18u) B…" at bounding box center [437, 220] width 875 height 440
type input "70"
type input "7"
click at [352, 123] on icon "search" at bounding box center [357, 123] width 21 height 21
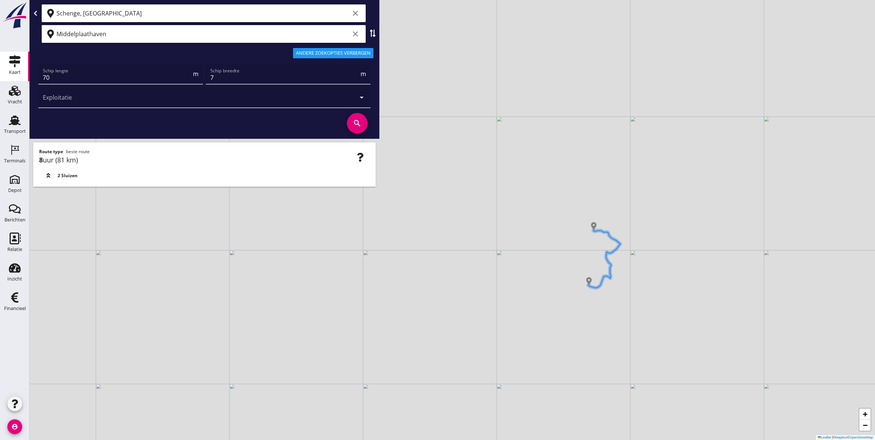
drag, startPoint x: 491, startPoint y: 129, endPoint x: 626, endPoint y: 172, distance: 141.9
click at [491, 129] on div "+ − Leaflet | © Mapbox © OpenStreetMap" at bounding box center [452, 220] width 845 height 440
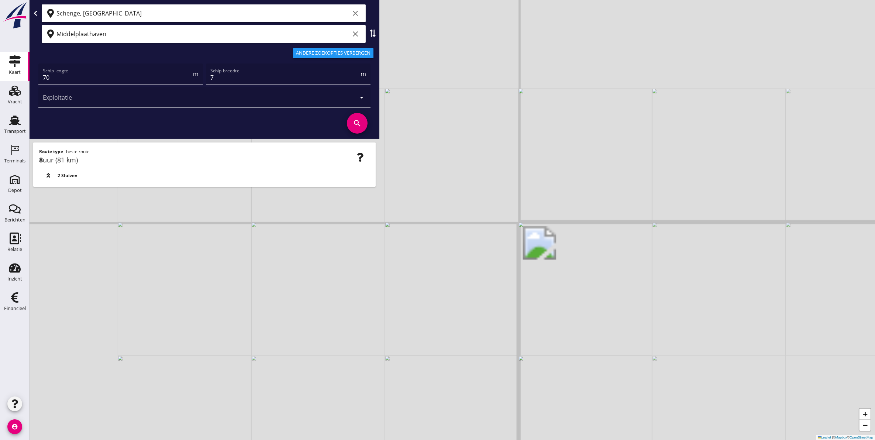
drag, startPoint x: 430, startPoint y: 290, endPoint x: 526, endPoint y: 338, distance: 107.4
click at [567, 413] on div "+ − Leaflet | © Mapbox © OpenStreetMap" at bounding box center [452, 220] width 845 height 440
drag, startPoint x: 532, startPoint y: 256, endPoint x: 548, endPoint y: 286, distance: 34.0
click at [548, 286] on div "+ − Leaflet | © Mapbox © OpenStreetMap" at bounding box center [452, 220] width 845 height 440
drag, startPoint x: 602, startPoint y: 177, endPoint x: 627, endPoint y: 308, distance: 133.8
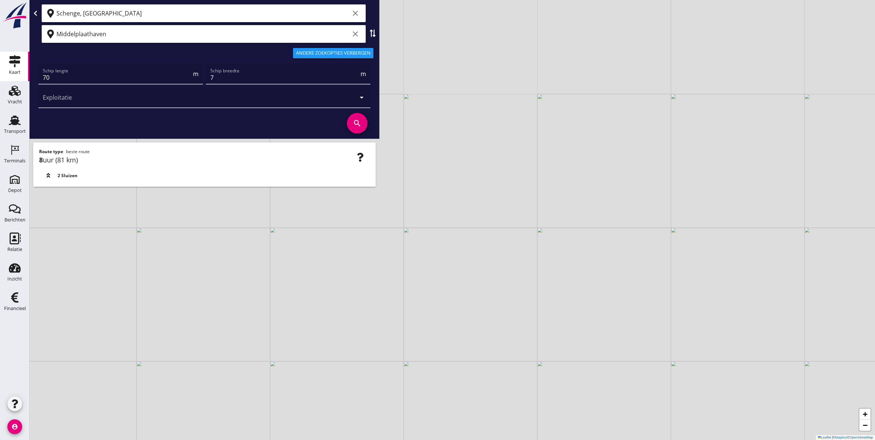
click at [627, 308] on div "+ − Leaflet | © Mapbox © OpenStreetMap" at bounding box center [452, 220] width 845 height 440
drag, startPoint x: 711, startPoint y: 299, endPoint x: 508, endPoint y: 288, distance: 203.9
click at [505, 292] on div "+ − Leaflet | © Mapbox © OpenStreetMap" at bounding box center [452, 220] width 845 height 440
